Goal: Task Accomplishment & Management: Complete application form

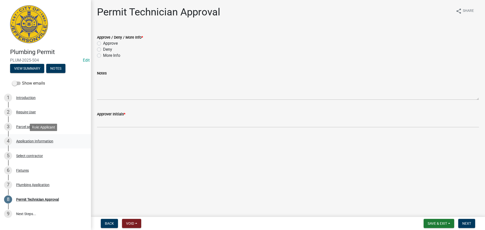
click at [23, 142] on div "Application Information" at bounding box center [34, 141] width 37 height 4
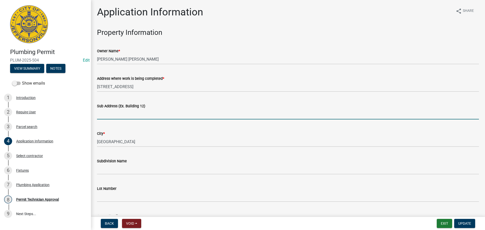
click at [143, 110] on input "Sub Address (Ex. Building 12)" at bounding box center [288, 114] width 382 height 10
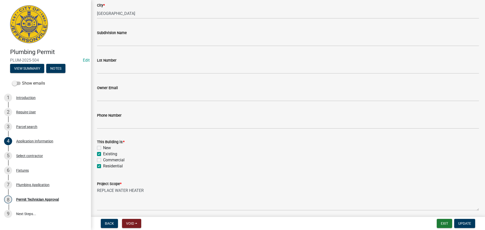
scroll to position [148, 0]
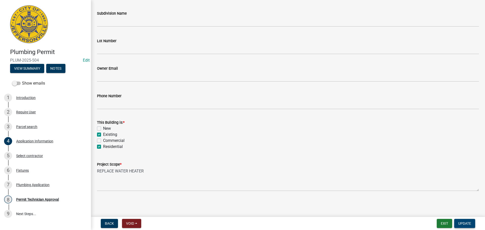
type input "[STREET_ADDRESS]"
click at [462, 226] on button "Update" at bounding box center [464, 223] width 21 height 9
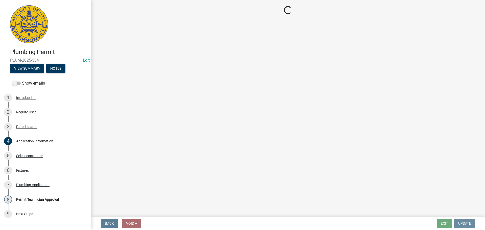
scroll to position [0, 0]
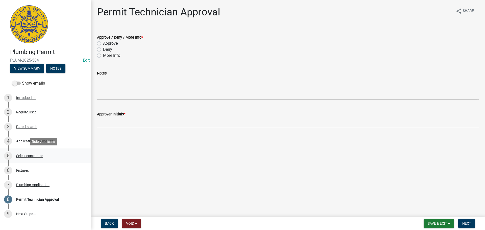
click at [32, 156] on div "Select contractor" at bounding box center [29, 156] width 27 height 4
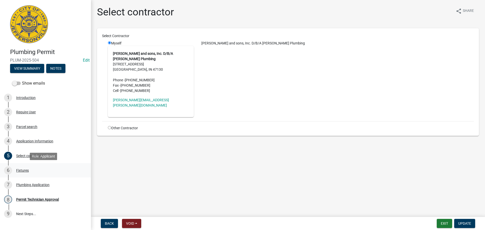
click at [24, 171] on div "Fixtures" at bounding box center [22, 171] width 13 height 4
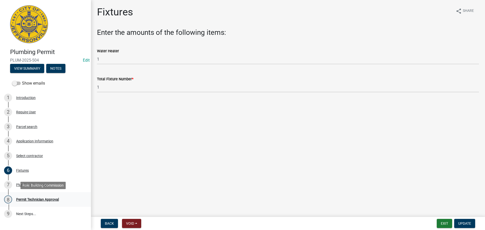
click at [27, 200] on div "Permit Technician Approval" at bounding box center [37, 200] width 43 height 4
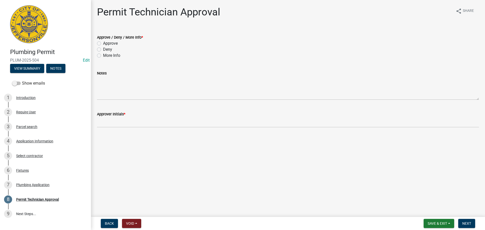
click at [116, 43] on label "Approve" at bounding box center [110, 43] width 15 height 6
click at [106, 43] on input "Approve" at bounding box center [104, 41] width 3 height 3
radio input "true"
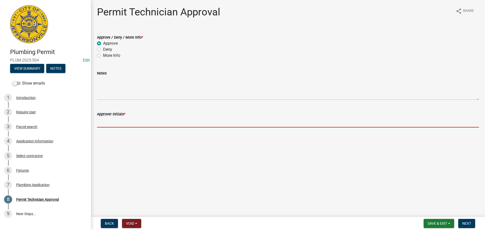
click at [119, 126] on input "Approver Initials *" at bounding box center [288, 122] width 382 height 10
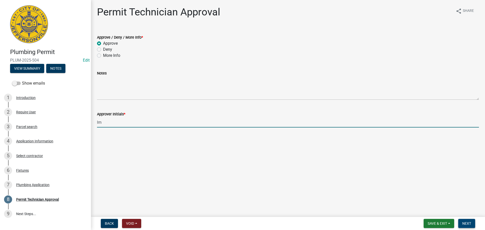
type input "lm"
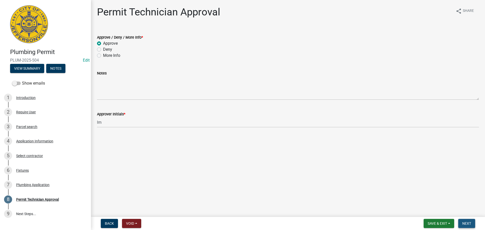
click at [471, 226] on button "Next" at bounding box center [466, 223] width 17 height 9
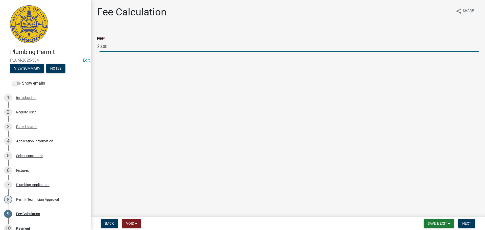
drag, startPoint x: 97, startPoint y: 44, endPoint x: 81, endPoint y: 43, distance: 16.2
click at [81, 43] on div "Plumbing Permit PLUM-2025-504 Edit View Summary Notes Show emails 1 Introductio…" at bounding box center [242, 115] width 485 height 230
type input "35.00"
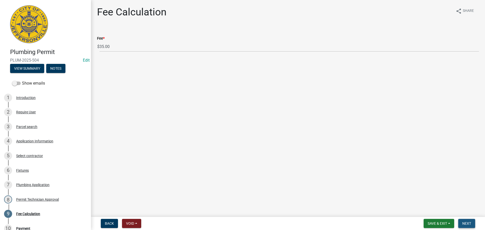
click at [461, 225] on button "Next" at bounding box center [466, 223] width 17 height 9
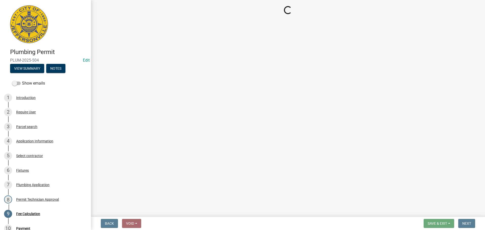
select select "3: 3"
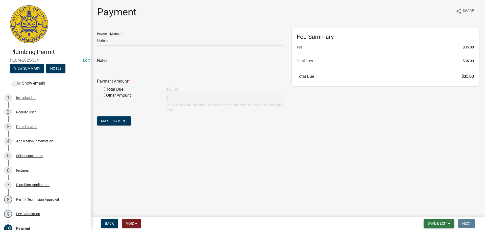
click at [446, 224] on span "Save & Exit" at bounding box center [436, 223] width 19 height 4
click at [446, 211] on button "Save & Exit" at bounding box center [433, 210] width 40 height 12
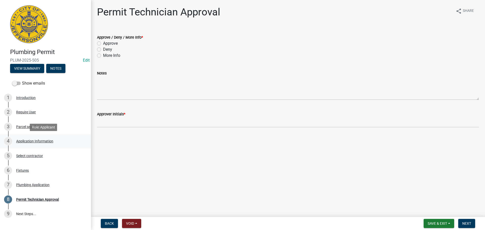
click at [35, 138] on div "4 Application Information" at bounding box center [43, 141] width 79 height 8
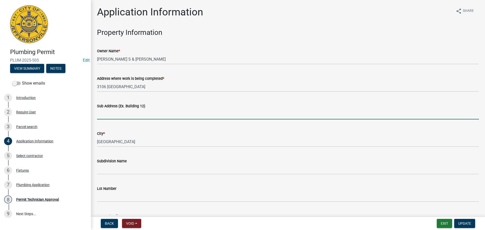
click at [120, 117] on input "Sub Address (Ex. Building 12)" at bounding box center [288, 114] width 382 height 10
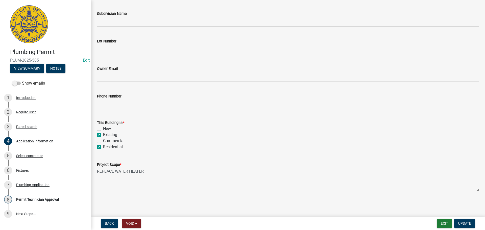
scroll to position [148, 0]
type input "[STREET_ADDRESS]"
click at [460, 224] on span "Update" at bounding box center [464, 223] width 13 height 4
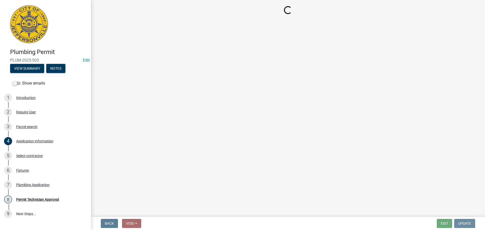
scroll to position [0, 0]
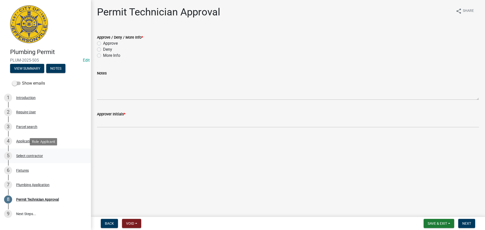
click at [24, 155] on div "Select contractor" at bounding box center [29, 156] width 27 height 4
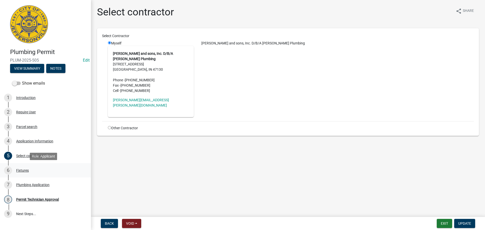
click at [20, 171] on div "Fixtures" at bounding box center [22, 171] width 13 height 4
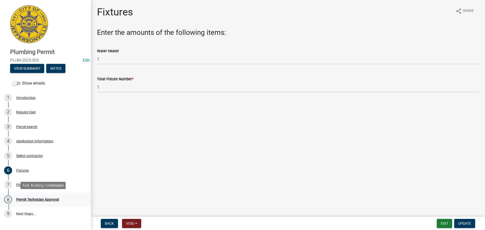
click at [23, 202] on div "8 Permit Technician Approval" at bounding box center [43, 199] width 79 height 8
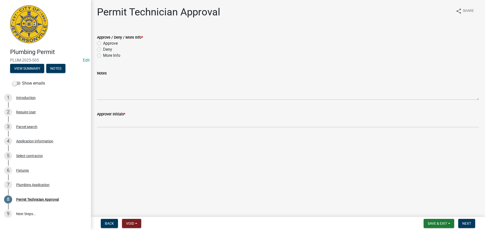
click at [117, 44] on label "Approve" at bounding box center [110, 43] width 15 height 6
click at [106, 44] on input "Approve" at bounding box center [104, 41] width 3 height 3
radio input "true"
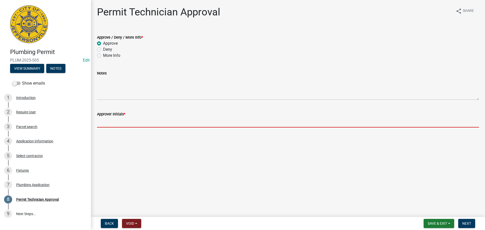
click at [108, 121] on input "Approver Initials *" at bounding box center [288, 122] width 382 height 10
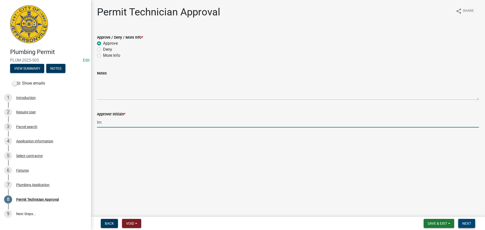
type input "lm"
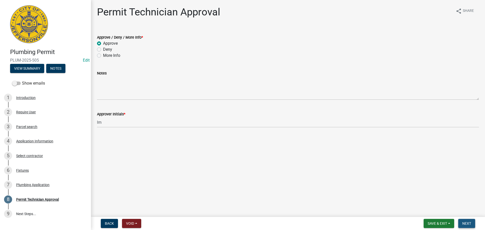
click at [469, 225] on span "Next" at bounding box center [466, 223] width 9 height 4
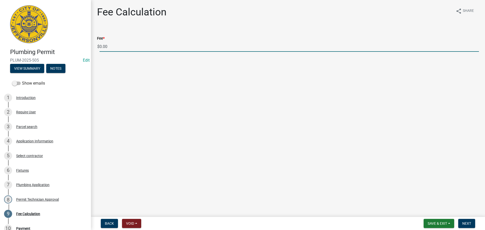
drag, startPoint x: 107, startPoint y: 46, endPoint x: 90, endPoint y: 45, distance: 16.9
click at [90, 45] on div "Plumbing Permit PLUM-2025-505 Edit View Summary Notes Show emails 1 Introductio…" at bounding box center [242, 115] width 485 height 230
type input "35.00"
click at [465, 223] on span "Next" at bounding box center [466, 223] width 9 height 4
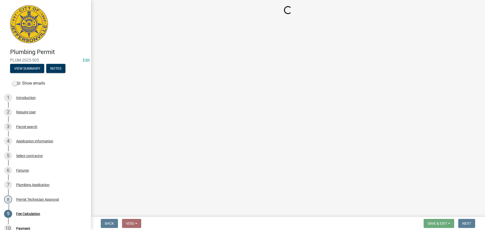
select select "3: 3"
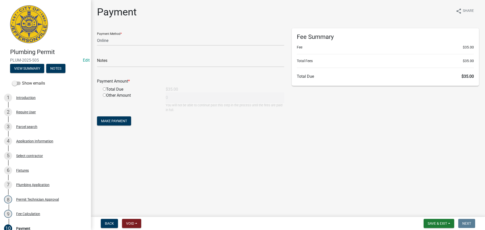
click at [430, 218] on nav "Back Void Withdraw Lock Expire Void Save & Exit Save Save & Exit Next" at bounding box center [288, 223] width 394 height 13
click at [428, 222] on span "Save & Exit" at bounding box center [436, 223] width 19 height 4
click at [430, 213] on button "Save & Exit" at bounding box center [433, 210] width 40 height 12
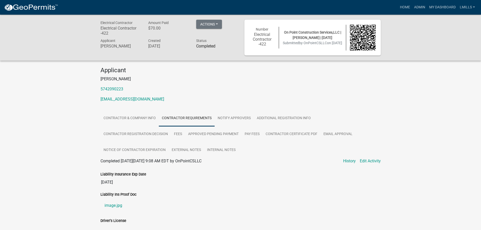
scroll to position [73, 0]
